Goal: Transaction & Acquisition: Obtain resource

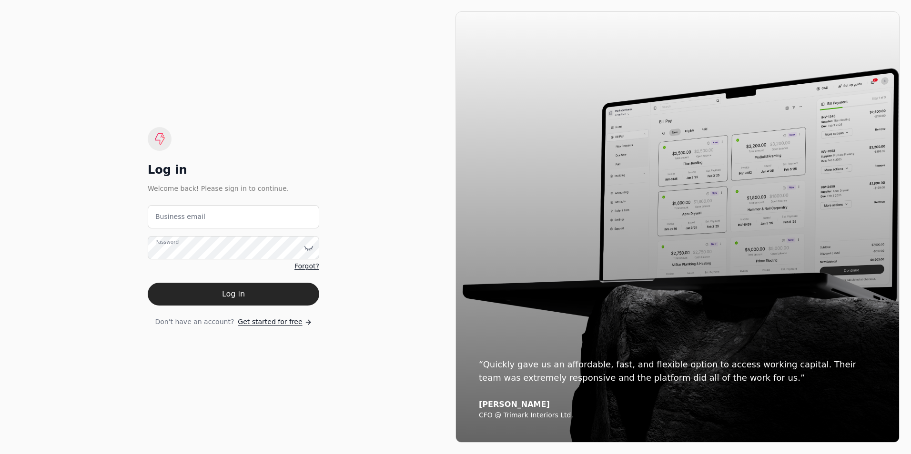
click at [177, 219] on label "Business email" at bounding box center [180, 217] width 50 height 10
click at [177, 219] on email "Business email" at bounding box center [233, 216] width 171 height 23
type email "[EMAIL_ADDRESS][DOMAIN_NAME]"
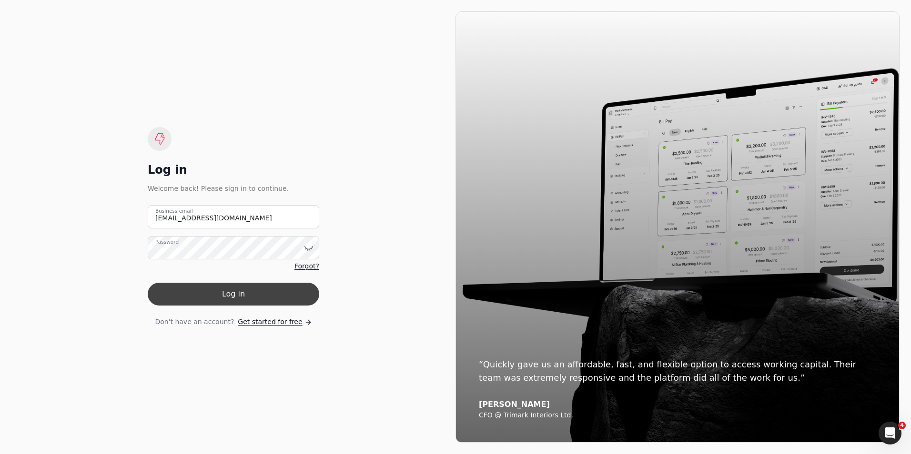
click at [232, 291] on button "Log in" at bounding box center [233, 294] width 171 height 23
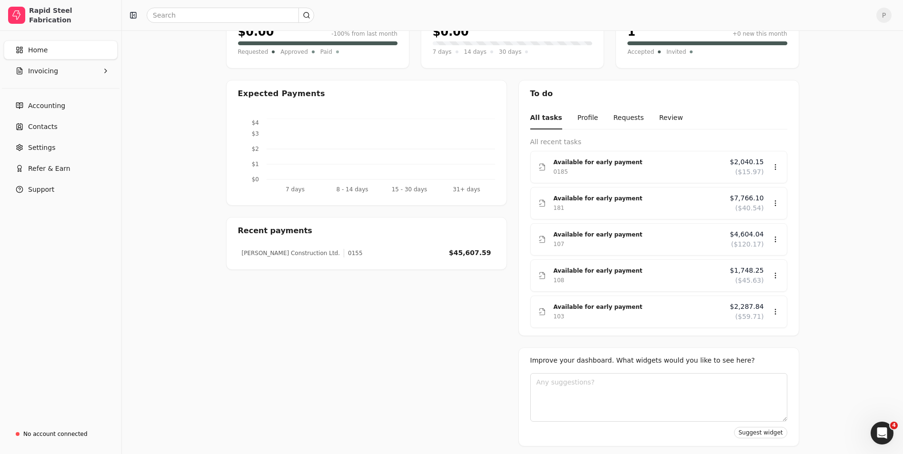
scroll to position [111, 0]
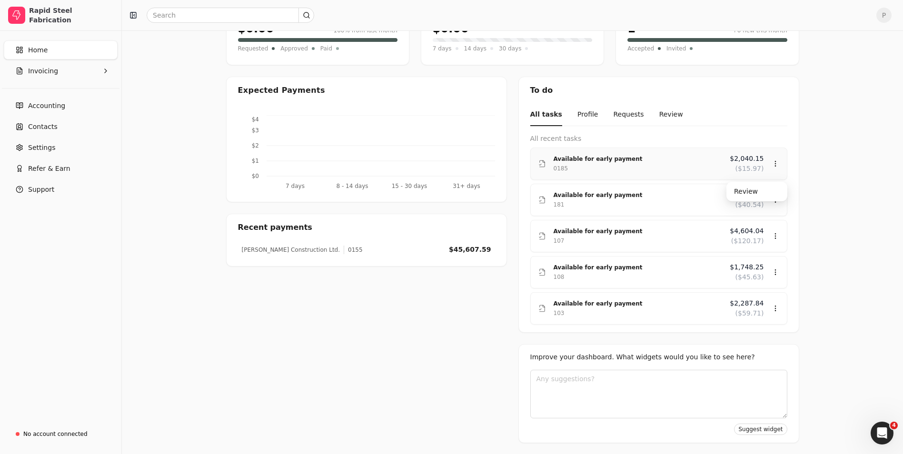
click at [604, 156] on div "Available for early payment" at bounding box center [638, 159] width 169 height 10
click at [865, 231] on div "Upload file: Drag your invoice here to upload or browse for files Available fun…" at bounding box center [513, 187] width 782 height 535
click at [744, 200] on span "($40.54)" at bounding box center [750, 205] width 29 height 10
click at [746, 224] on div "Review" at bounding box center [757, 228] width 57 height 16
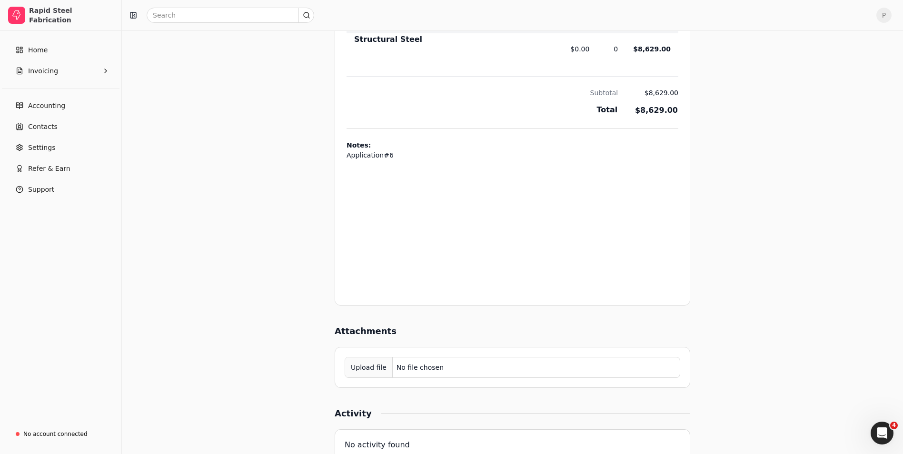
scroll to position [551, 0]
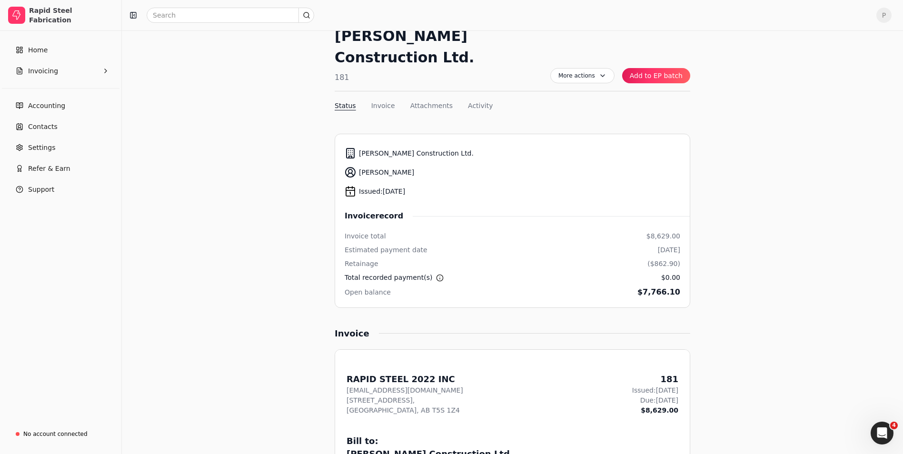
scroll to position [0, 0]
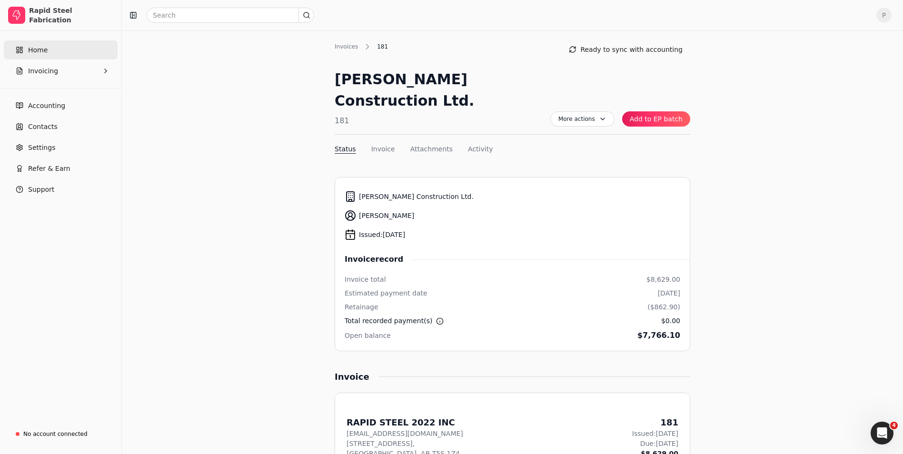
click at [48, 50] on link "Home" at bounding box center [61, 49] width 114 height 19
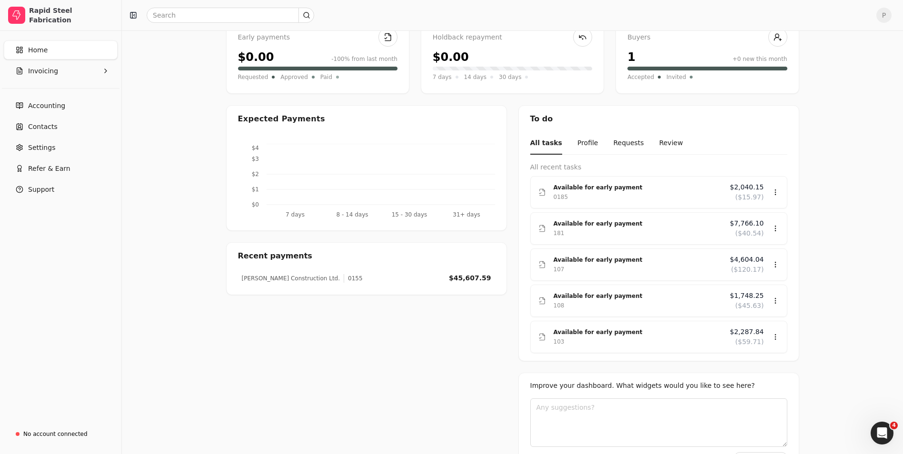
scroll to position [63, 0]
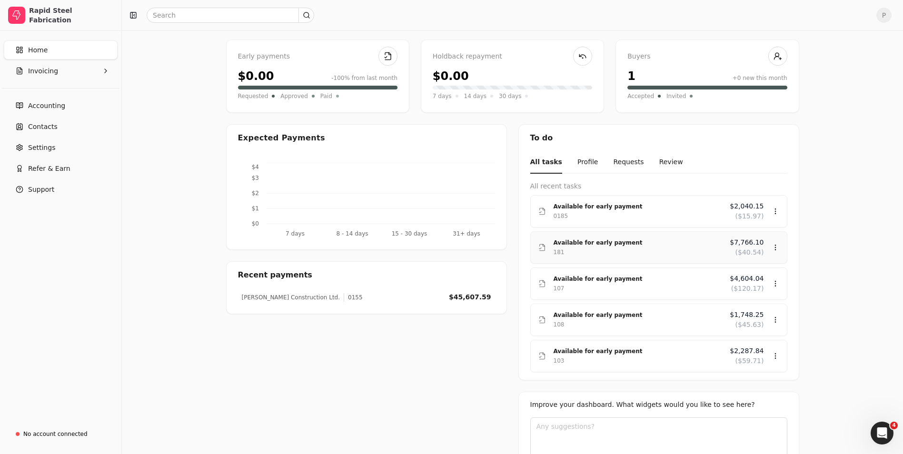
click at [761, 247] on span "$7,766.10" at bounding box center [747, 243] width 34 height 10
click at [749, 215] on span "($15.97)" at bounding box center [750, 216] width 29 height 10
click at [747, 234] on div "Review" at bounding box center [757, 239] width 57 height 16
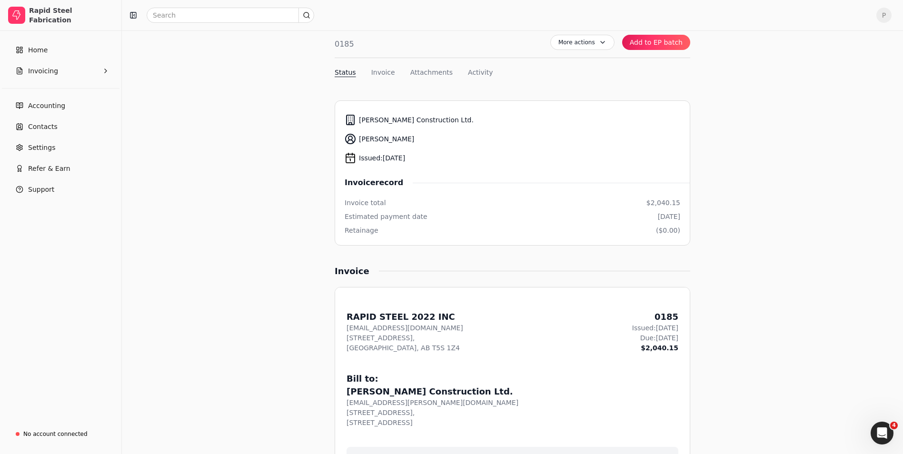
scroll to position [48, 0]
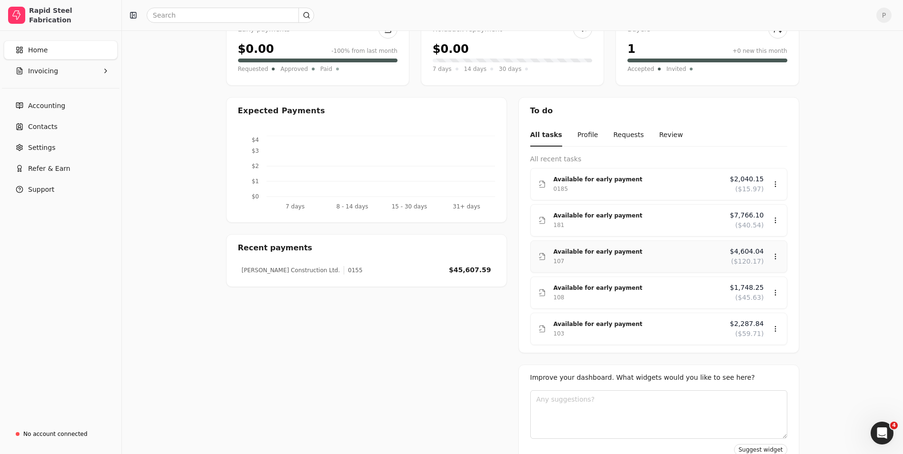
scroll to position [95, 0]
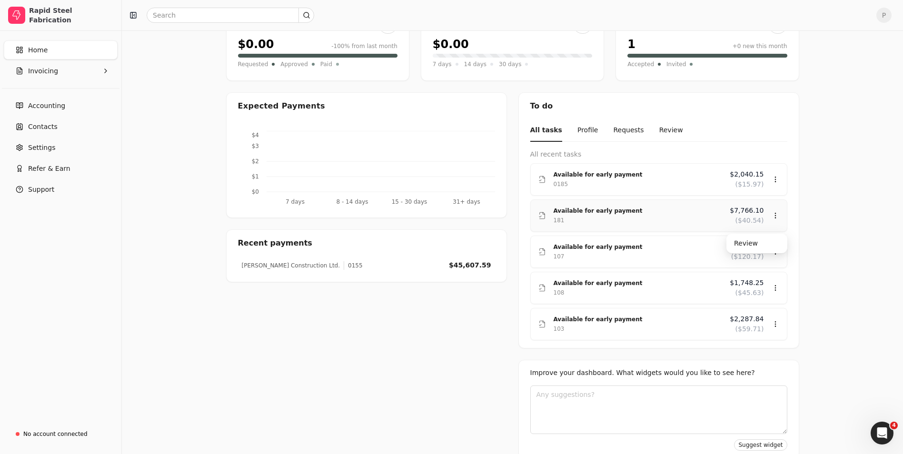
click at [599, 208] on div "Available for early payment" at bounding box center [638, 211] width 169 height 10
click at [739, 246] on div "Review" at bounding box center [757, 244] width 57 height 16
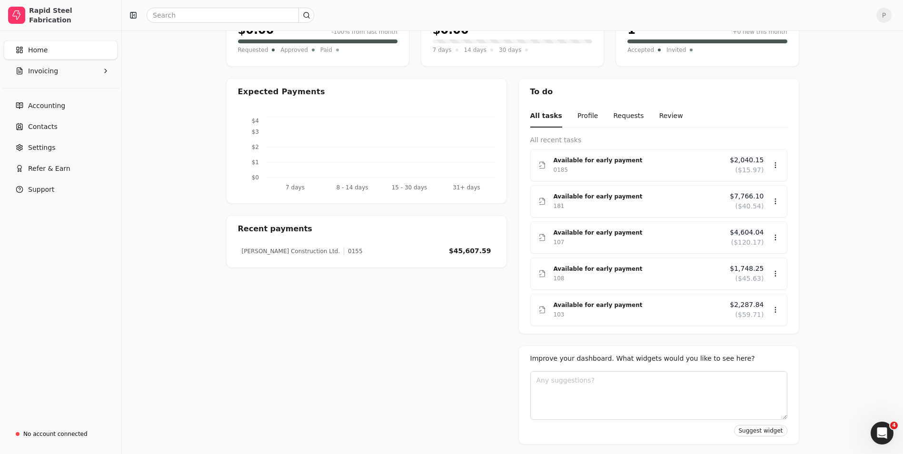
scroll to position [111, 0]
